Goal: Find specific page/section: Find specific page/section

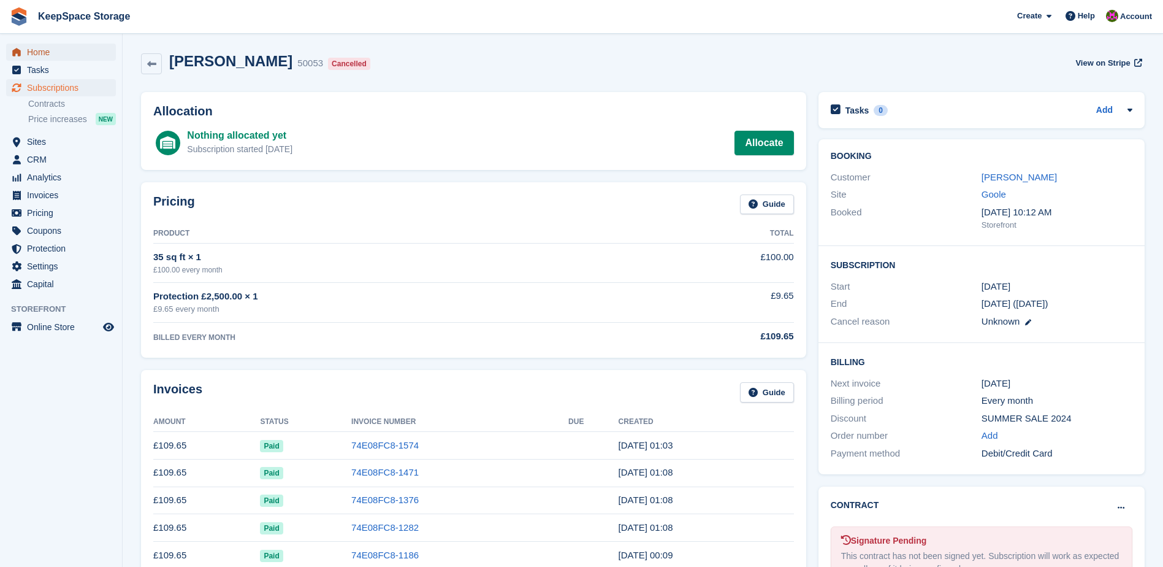
click at [45, 48] on span "Home" at bounding box center [64, 52] width 74 height 17
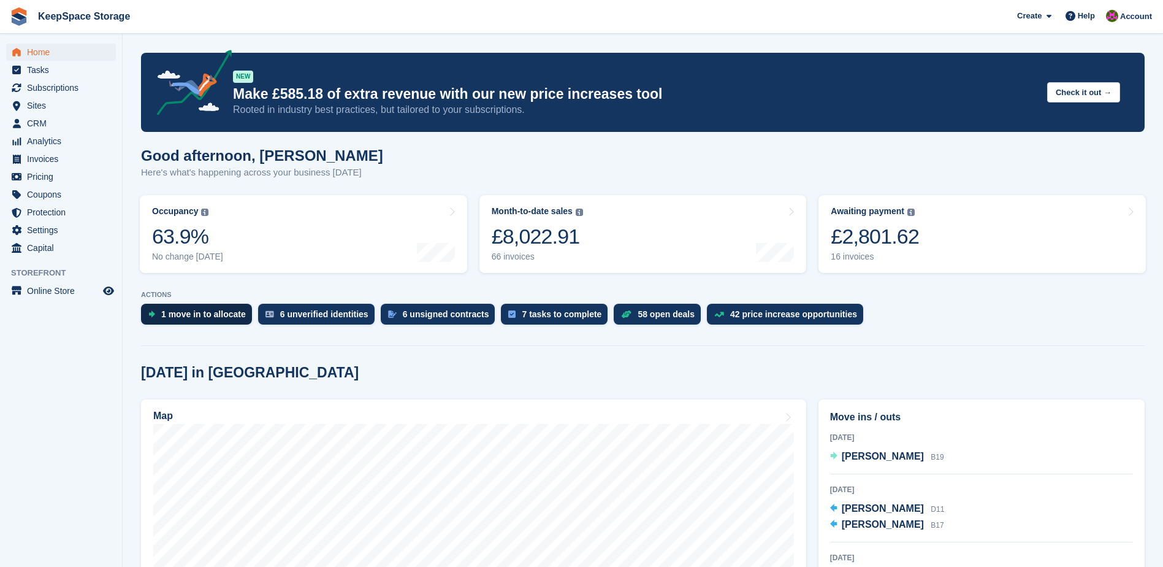
click at [185, 311] on div "1 move in to allocate" at bounding box center [203, 314] width 85 height 10
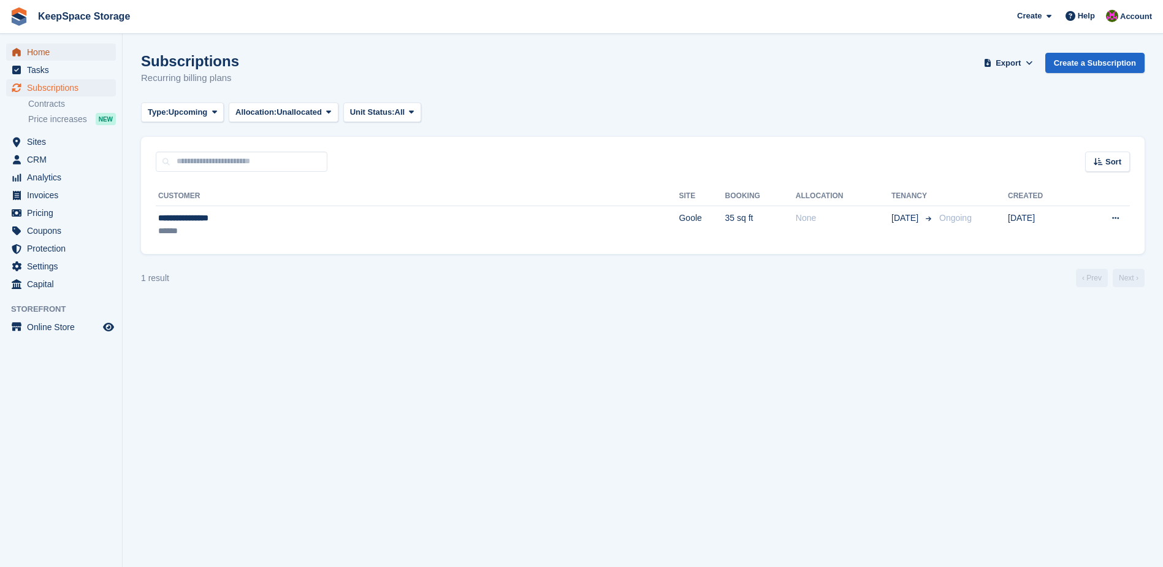
click at [44, 48] on span "Home" at bounding box center [64, 52] width 74 height 17
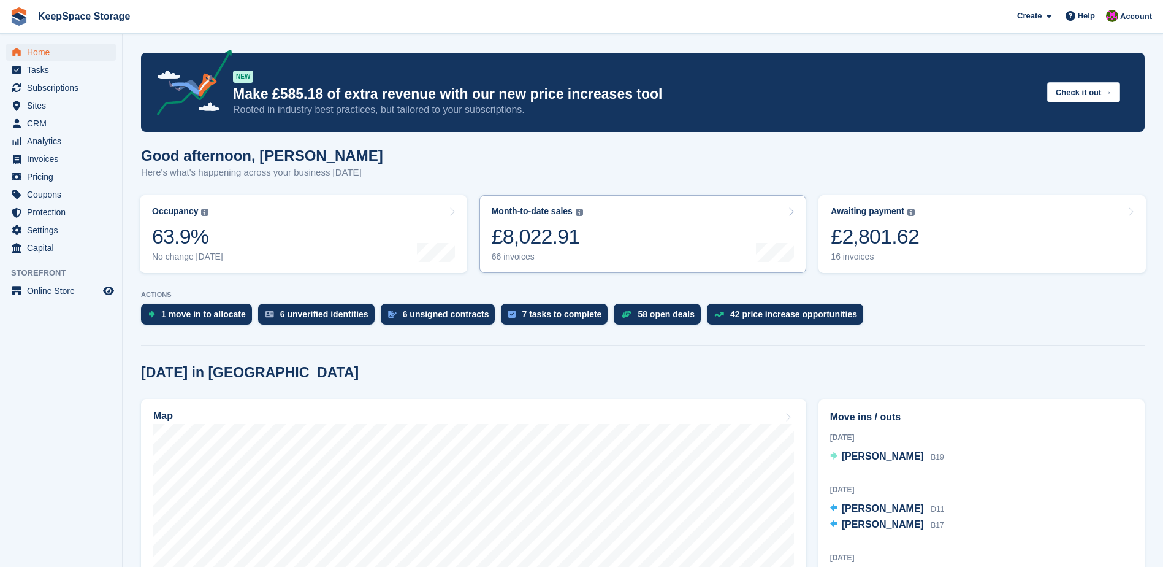
click at [520, 239] on div "£8,022.91" at bounding box center [537, 236] width 91 height 25
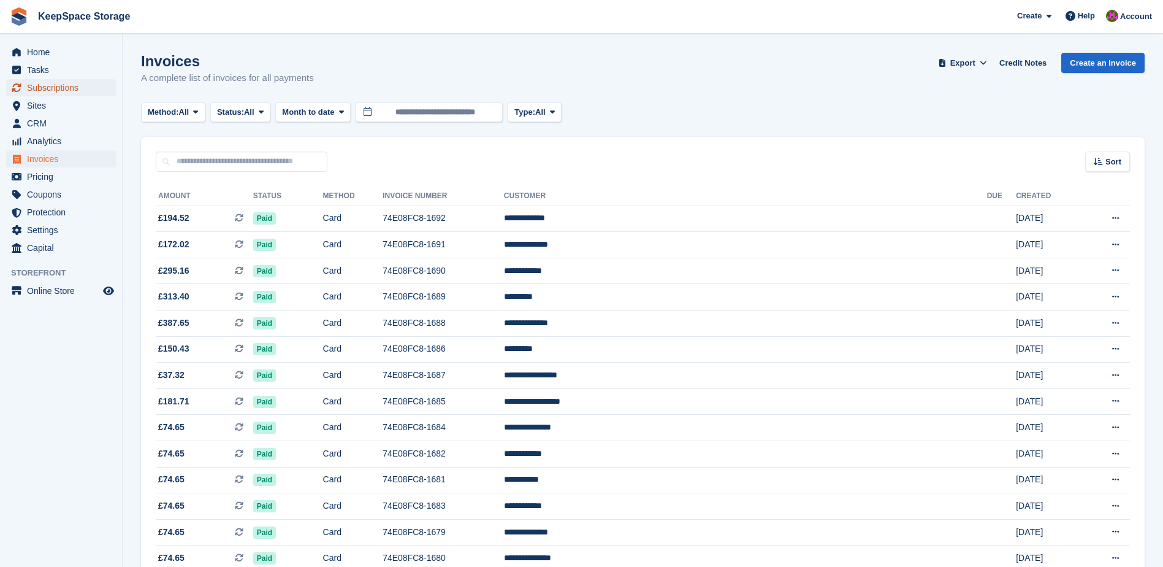
click at [61, 85] on span "Subscriptions" at bounding box center [64, 87] width 74 height 17
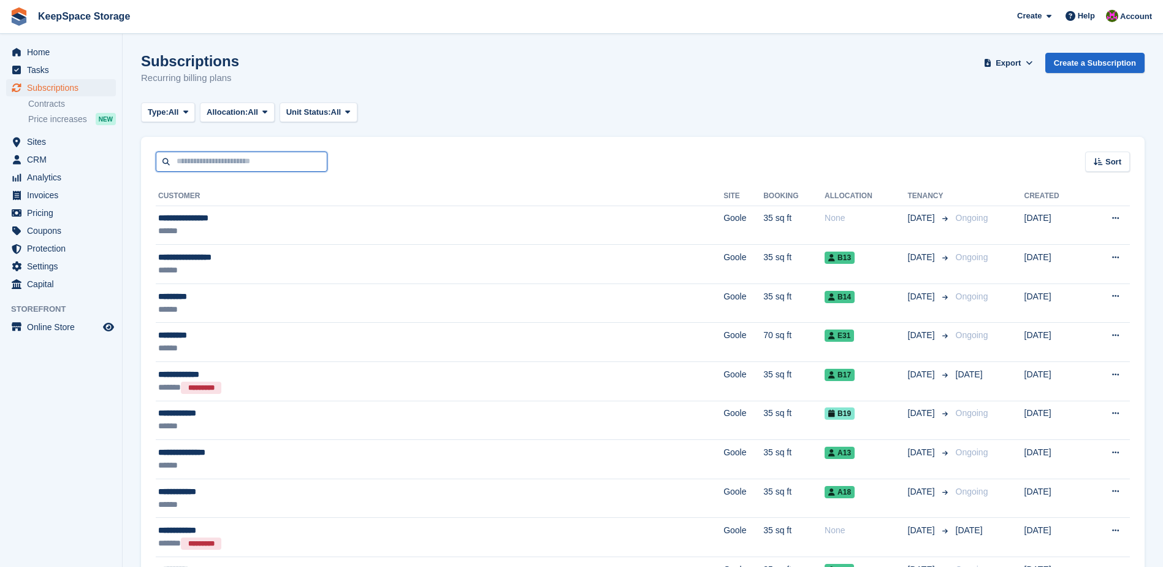
click at [233, 167] on input "text" at bounding box center [242, 161] width 172 height 20
type input "****"
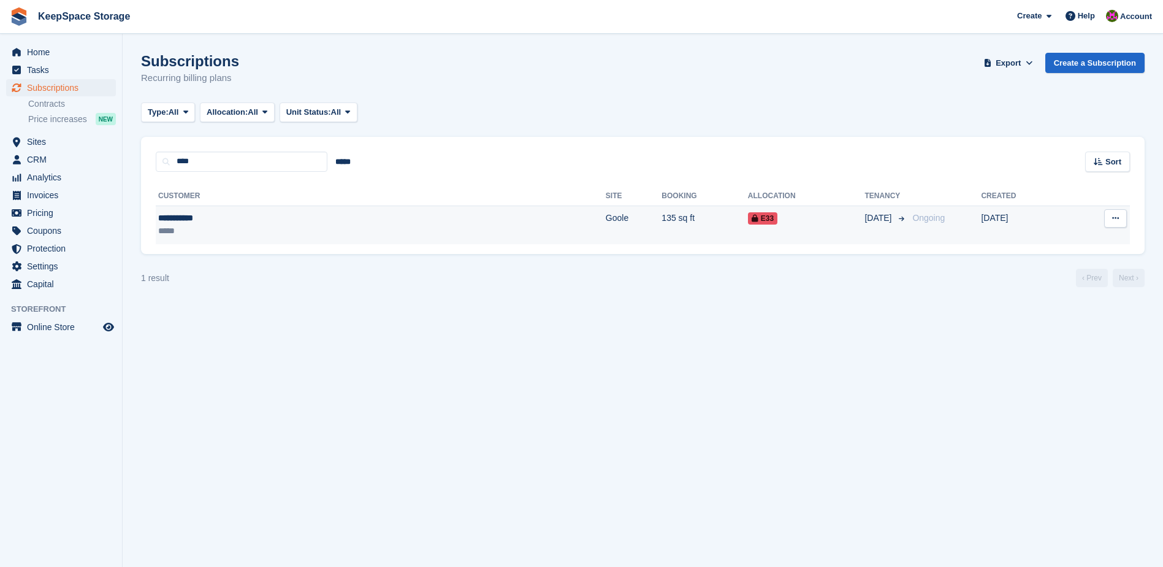
click at [193, 223] on div "**********" at bounding box center [249, 218] width 182 height 13
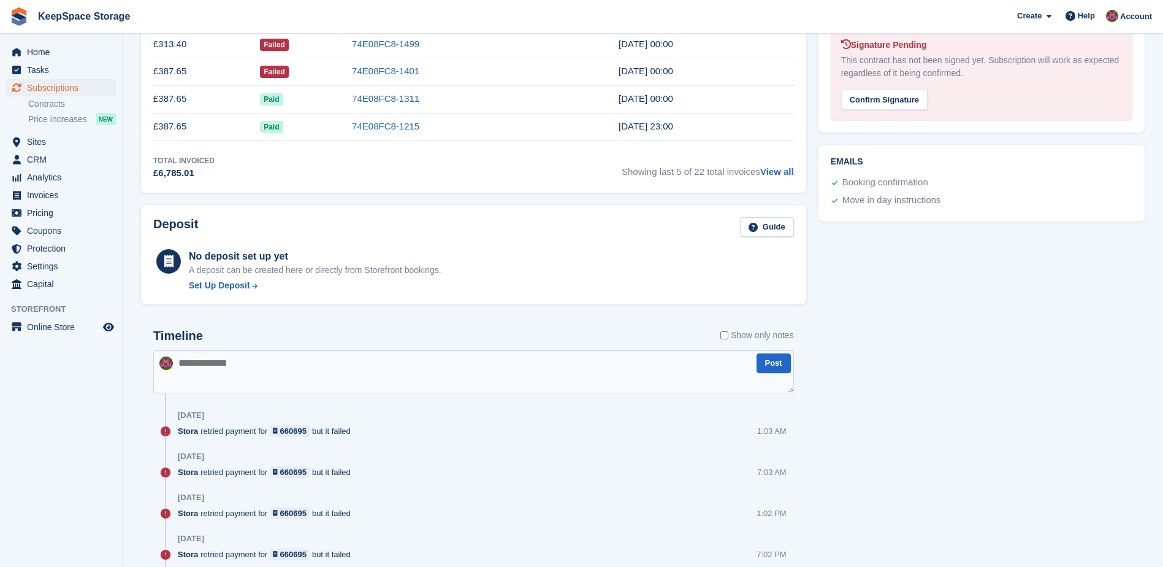
scroll to position [429, 0]
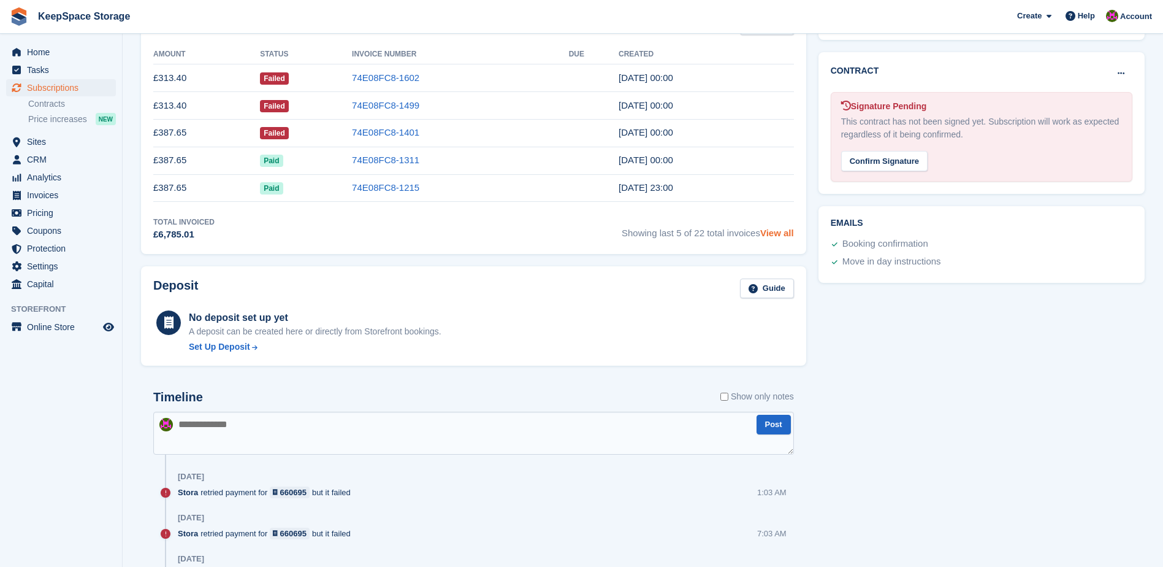
click at [779, 229] on link "View all" at bounding box center [777, 233] width 34 height 10
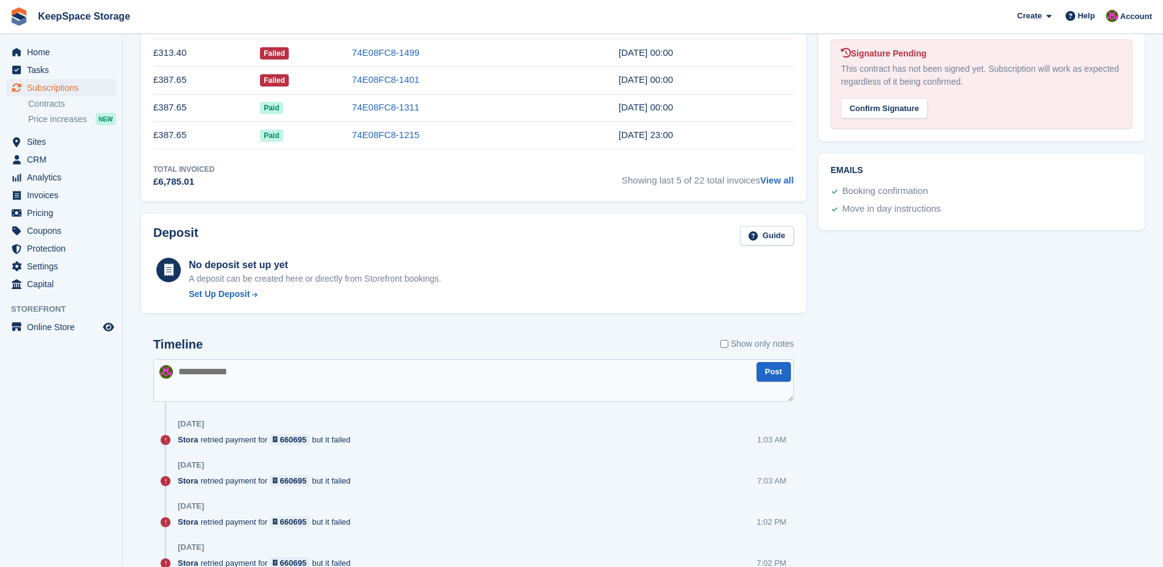
scroll to position [368, 0]
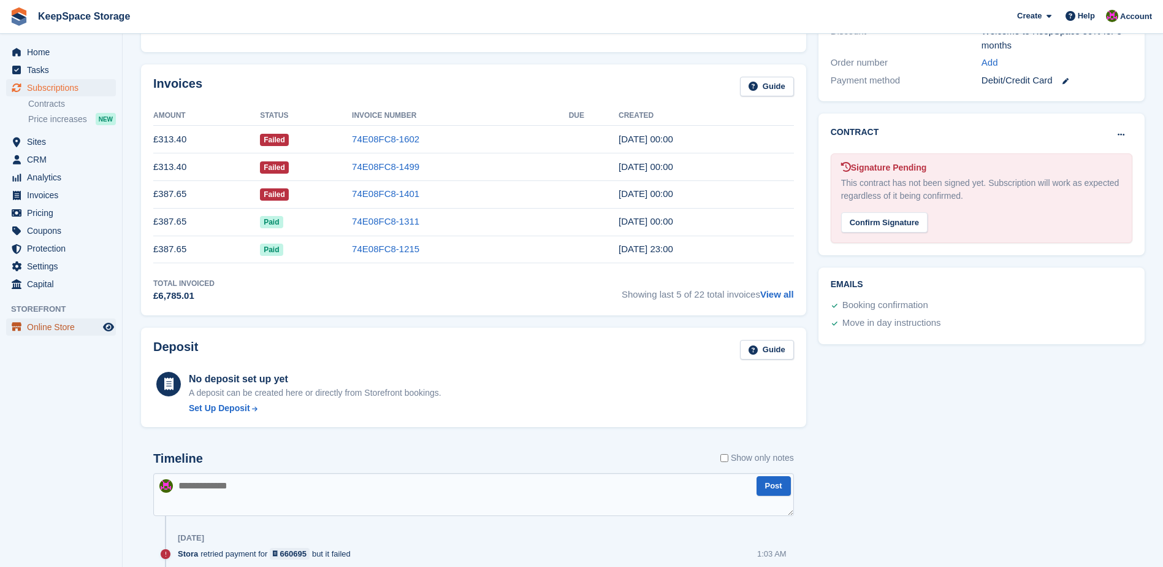
click at [52, 326] on span "Online Store" at bounding box center [64, 326] width 74 height 17
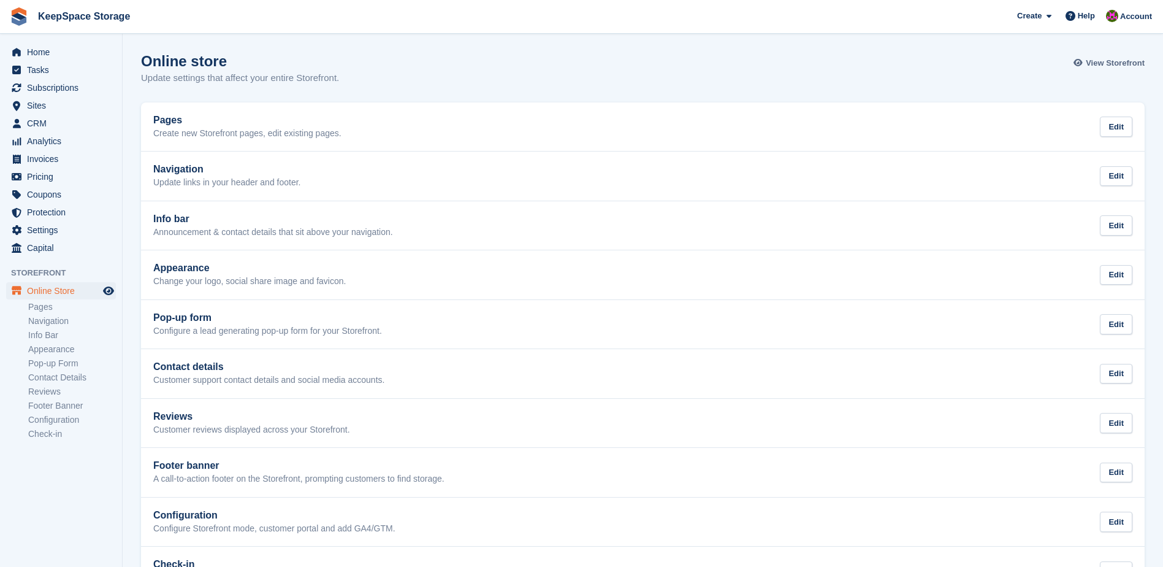
click at [1100, 60] on span "View Storefront" at bounding box center [1115, 63] width 59 height 12
